Goal: Navigation & Orientation: Find specific page/section

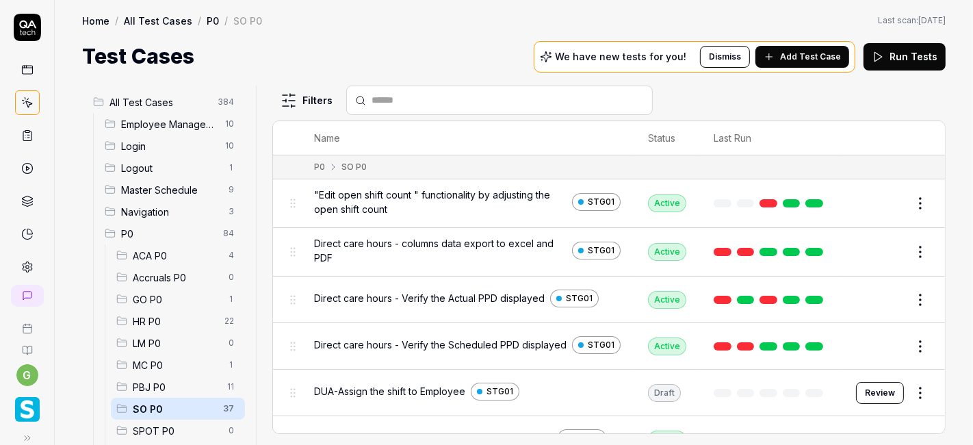
click at [954, 110] on div "All Test Cases 384 Employee Management 10 Login 10 Logout 1 Master Schedule 9 N…" at bounding box center [514, 258] width 919 height 373
click at [500, 69] on div "Test Cases We have new tests for you! Dismiss Add Test Case Run Tests" at bounding box center [514, 56] width 864 height 31
click at [462, 55] on div "Test Cases We have new tests for you! Dismiss Add Test Case Run Tests" at bounding box center [514, 56] width 864 height 31
click at [476, 40] on div "Home / All Test Cases / P0 / SO P0 Home / All Test Cases / P0 / SO P0 Last scan…" at bounding box center [514, 36] width 919 height 72
